Goal: Complete application form

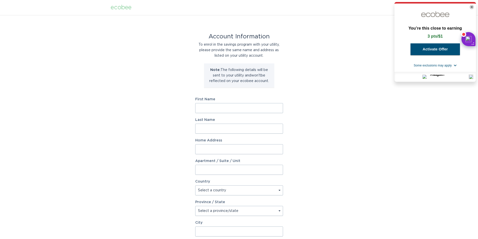
click at [471, 6] on icon "Close" at bounding box center [471, 7] width 3 height 3
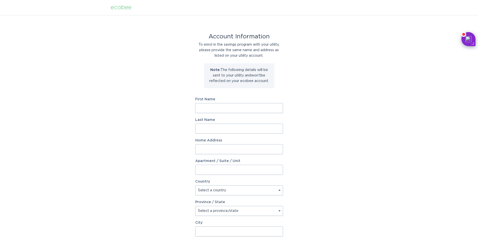
click at [229, 108] on input "First Name" at bounding box center [239, 108] width 88 height 10
type input "[PERSON_NAME]"
type input "[STREET_ADDRESS][PERSON_NAME]"
select select "CA"
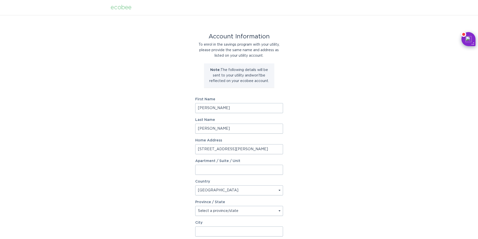
type input "[GEOGRAPHIC_DATA]"
type input "N9J3N6"
select select "ON"
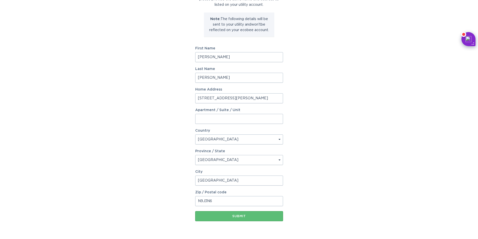
scroll to position [66, 0]
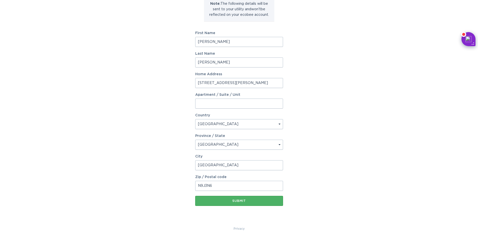
click at [253, 201] on div "Submit" at bounding box center [239, 200] width 83 height 3
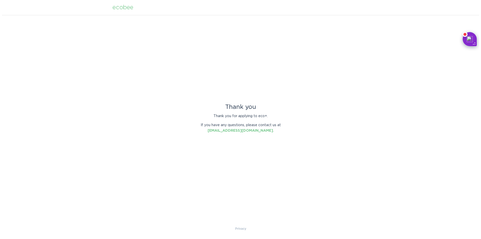
scroll to position [0, 0]
